Goal: Transaction & Acquisition: Purchase product/service

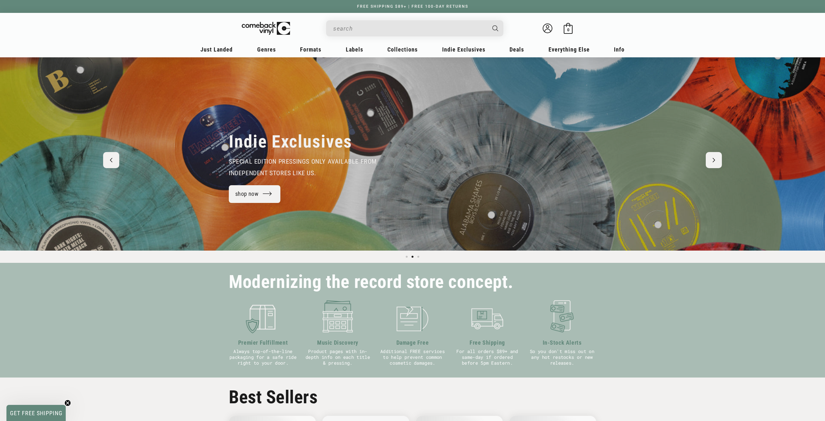
click at [359, 76] on div "Indie Exclusives special edition pressings only available from independent stor…" at bounding box center [412, 153] width 399 height 193
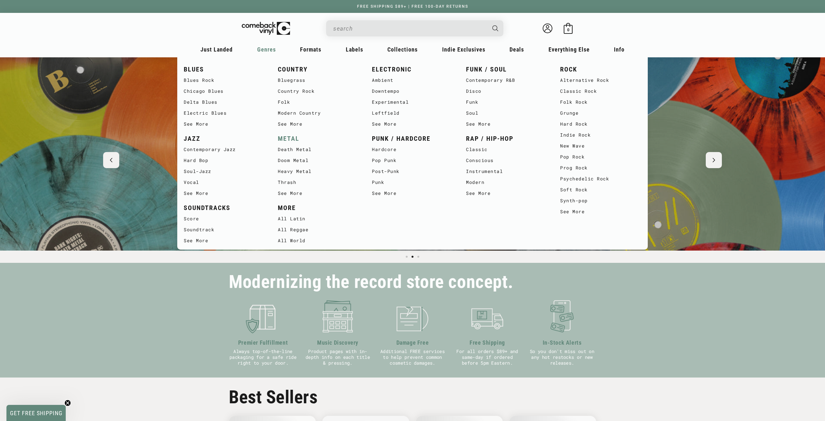
click at [289, 137] on link "METAL" at bounding box center [318, 138] width 81 height 11
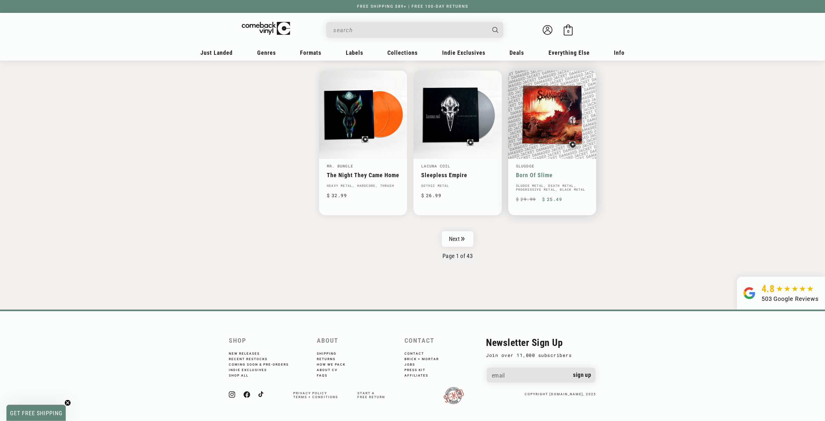
scroll to position [989, 0]
click at [459, 242] on link "Next" at bounding box center [458, 238] width 32 height 15
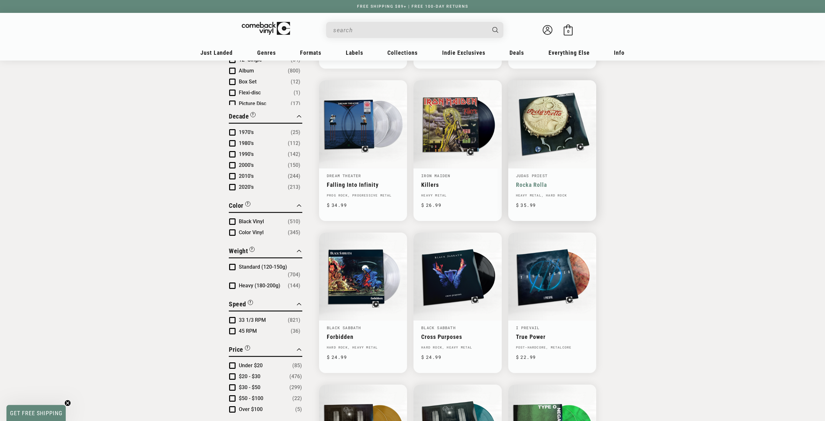
scroll to position [361, 0]
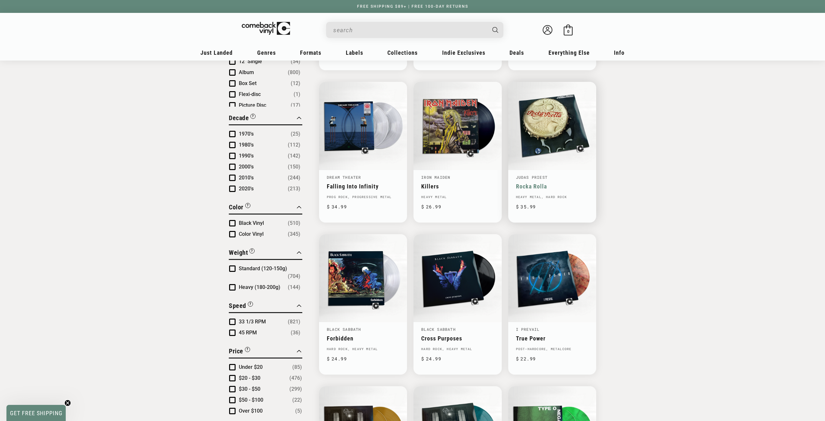
click at [529, 176] on link "Judas Priest" at bounding box center [532, 177] width 32 height 5
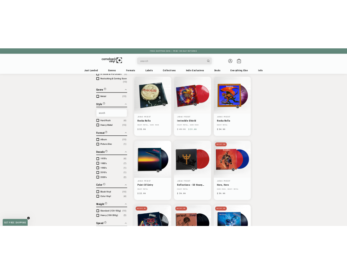
scroll to position [61, 0]
